Goal: Book appointment/travel/reservation

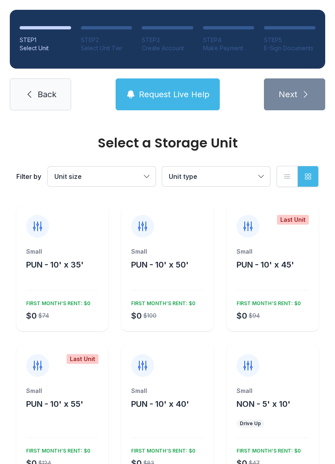
click at [67, 270] on button "PUN - 10' x 35'" at bounding box center [55, 264] width 58 height 11
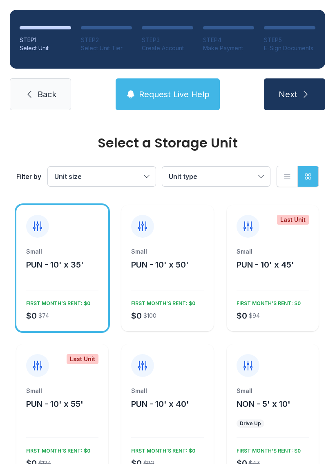
click at [305, 104] on button "Next" at bounding box center [294, 95] width 61 height 32
click at [141, 175] on button "Unit size" at bounding box center [102, 177] width 108 height 20
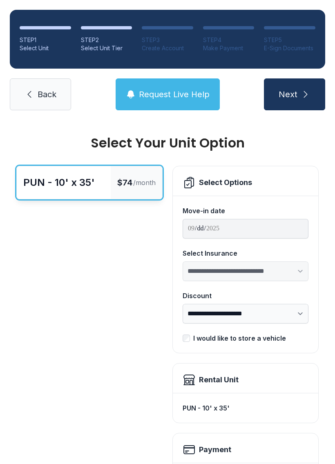
click at [303, 92] on icon "submit" at bounding box center [306, 95] width 10 height 10
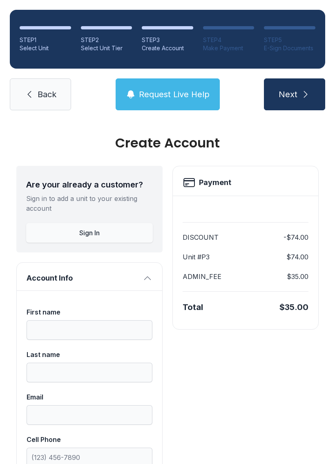
click at [50, 100] on link "Back" at bounding box center [40, 95] width 61 height 32
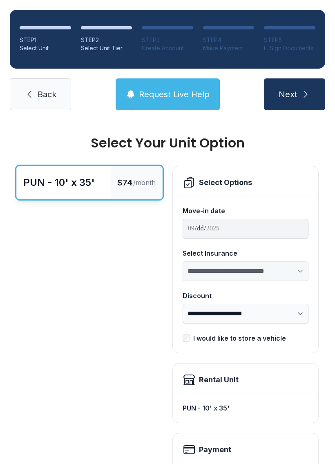
click at [40, 101] on link "Back" at bounding box center [40, 95] width 61 height 32
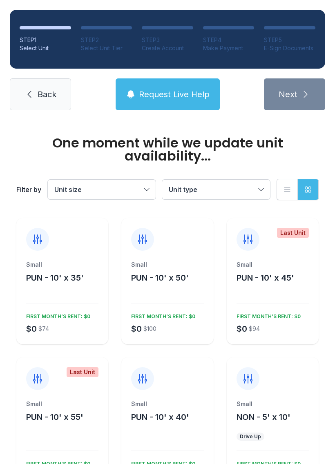
click at [49, 92] on span "Back" at bounding box center [47, 94] width 19 height 11
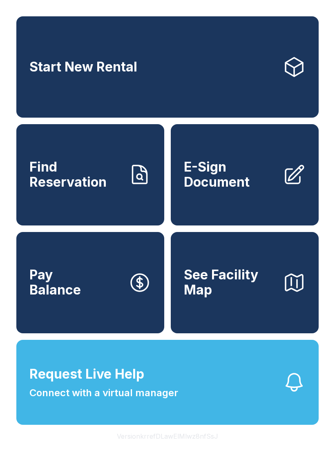
click at [233, 313] on button "See Facility Map" at bounding box center [245, 282] width 148 height 101
click at [184, 83] on link "Start New Rental" at bounding box center [167, 66] width 303 height 101
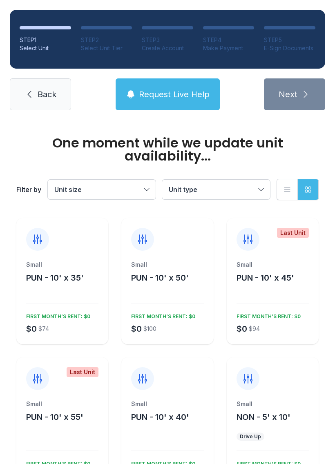
click at [142, 187] on button "Unit size" at bounding box center [102, 190] width 108 height 20
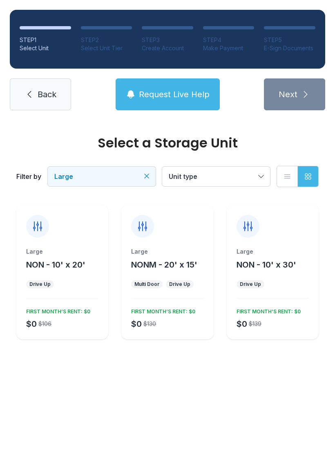
click at [282, 260] on span "NON - 10' x 30'" at bounding box center [267, 265] width 60 height 10
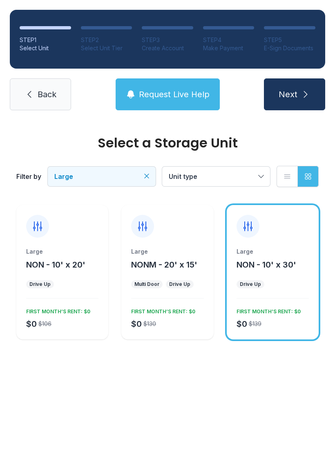
click at [303, 94] on icon "submit" at bounding box center [306, 95] width 10 height 10
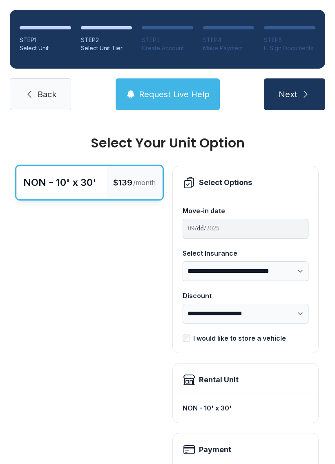
click at [311, 96] on button "Next" at bounding box center [294, 95] width 61 height 32
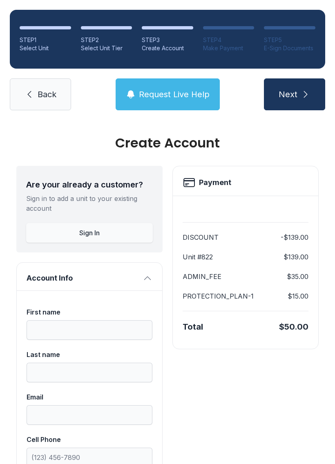
click at [40, 94] on span "Back" at bounding box center [47, 94] width 19 height 11
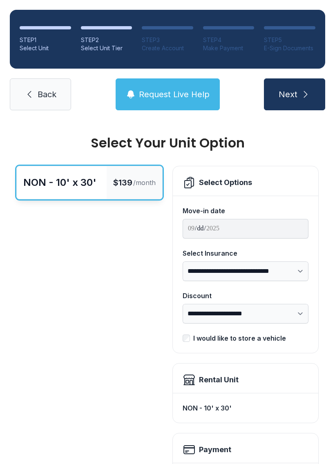
click at [25, 92] on icon at bounding box center [30, 95] width 10 height 10
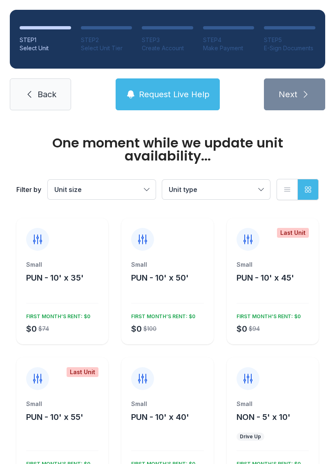
click at [30, 103] on link "Back" at bounding box center [40, 95] width 61 height 32
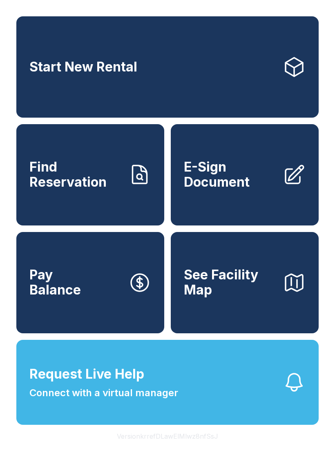
click at [257, 298] on span "See Facility Map" at bounding box center [230, 283] width 92 height 30
